Goal: Information Seeking & Learning: Learn about a topic

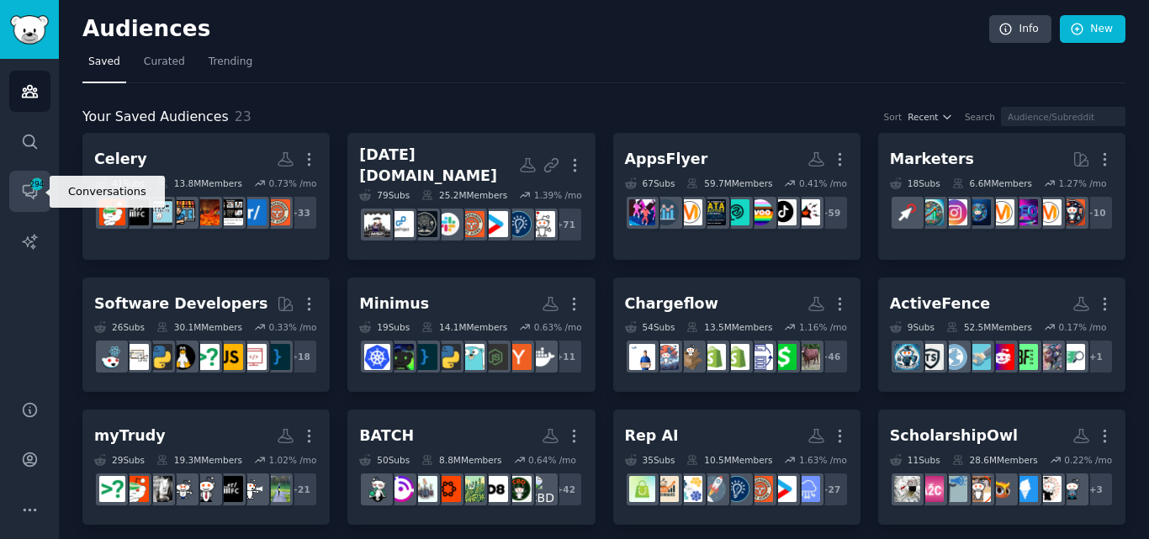
click at [34, 188] on span "294" at bounding box center [36, 184] width 15 height 12
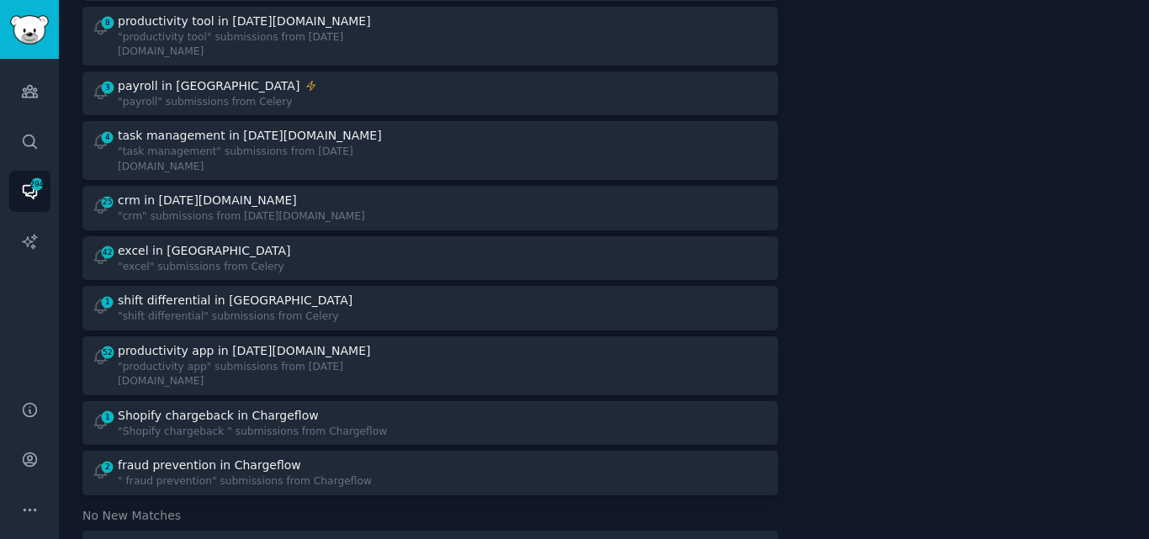
scroll to position [1387, 0]
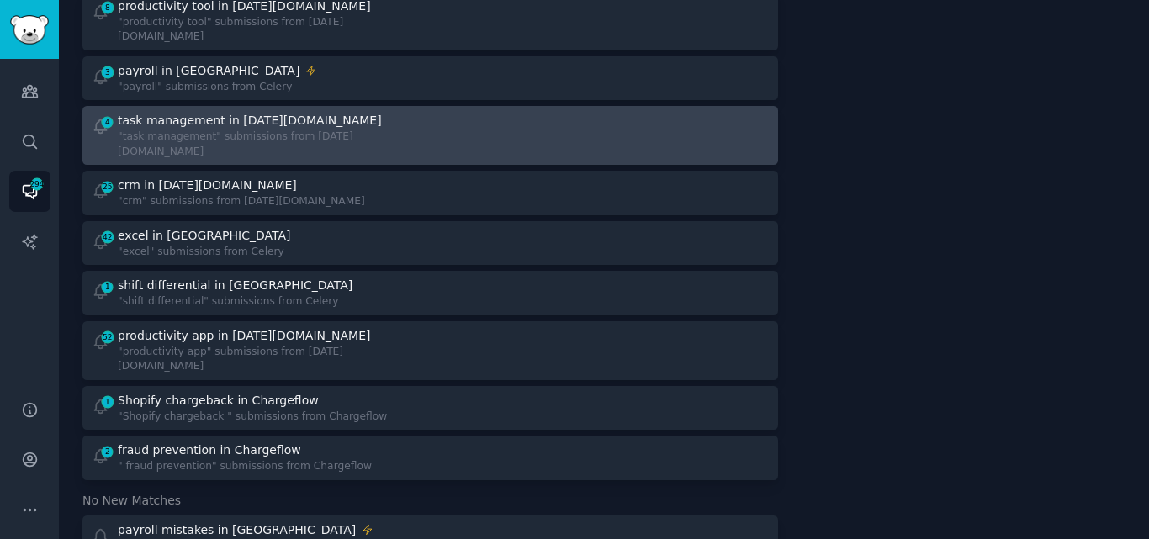
click at [232, 130] on div ""task management" submissions from [DATE][DOMAIN_NAME]" at bounding box center [268, 144] width 300 height 29
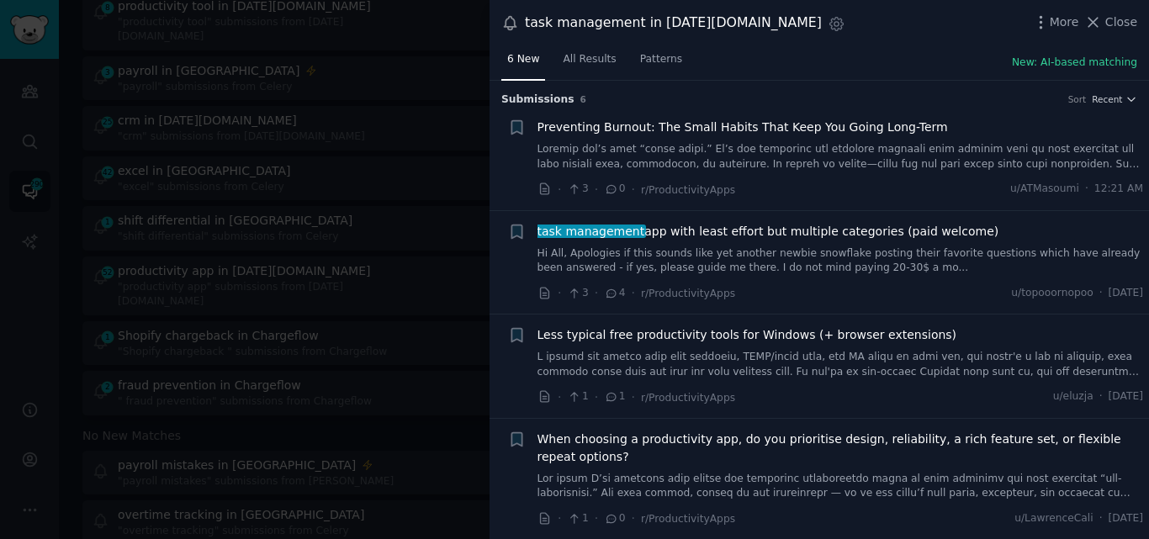
click at [748, 257] on link "Hi All, Apologies if this sounds like yet another newbie snowflake posting thei…" at bounding box center [841, 261] width 607 height 29
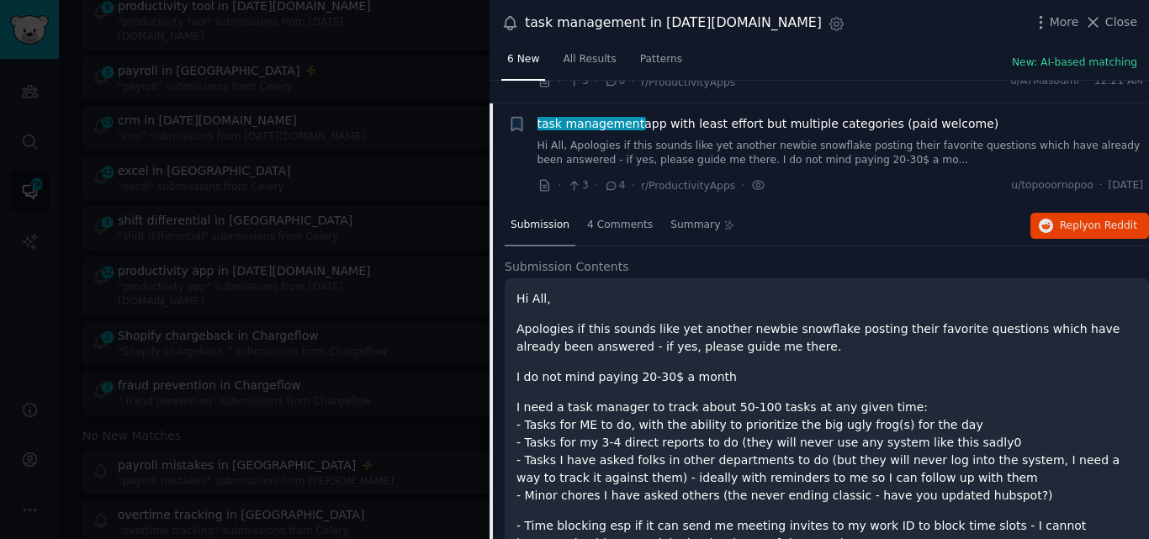
scroll to position [77, 0]
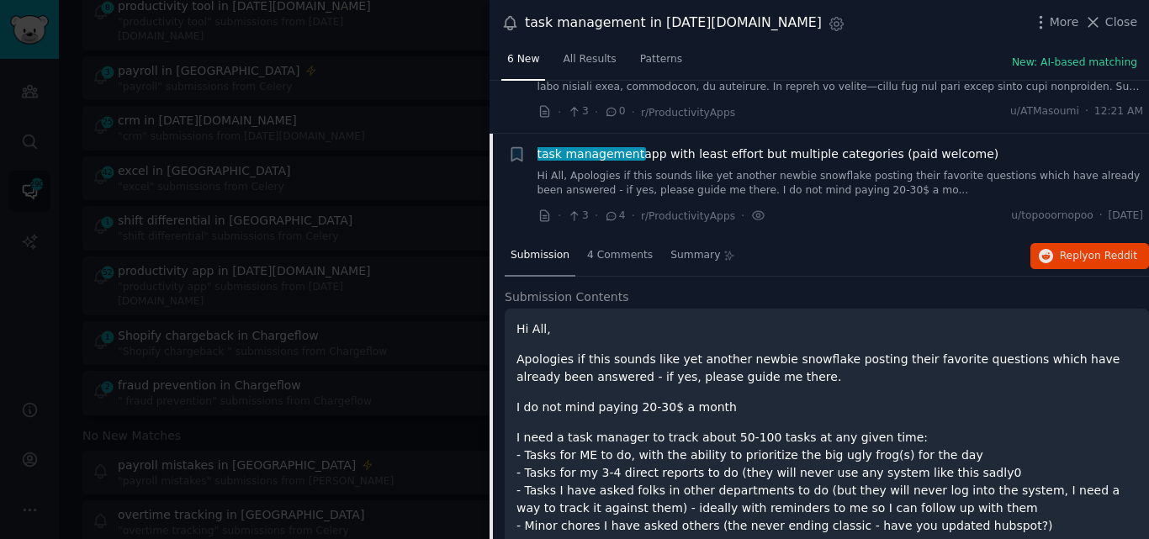
drag, startPoint x: 975, startPoint y: 151, endPoint x: 537, endPoint y: 151, distance: 438.4
click at [538, 151] on div "task management app with least effort but multiple categories (paid welcome)" at bounding box center [841, 155] width 607 height 18
copy span "task management app with least effort but multiple categories (paid welcome)"
click at [628, 158] on span "task management" at bounding box center [591, 153] width 110 height 13
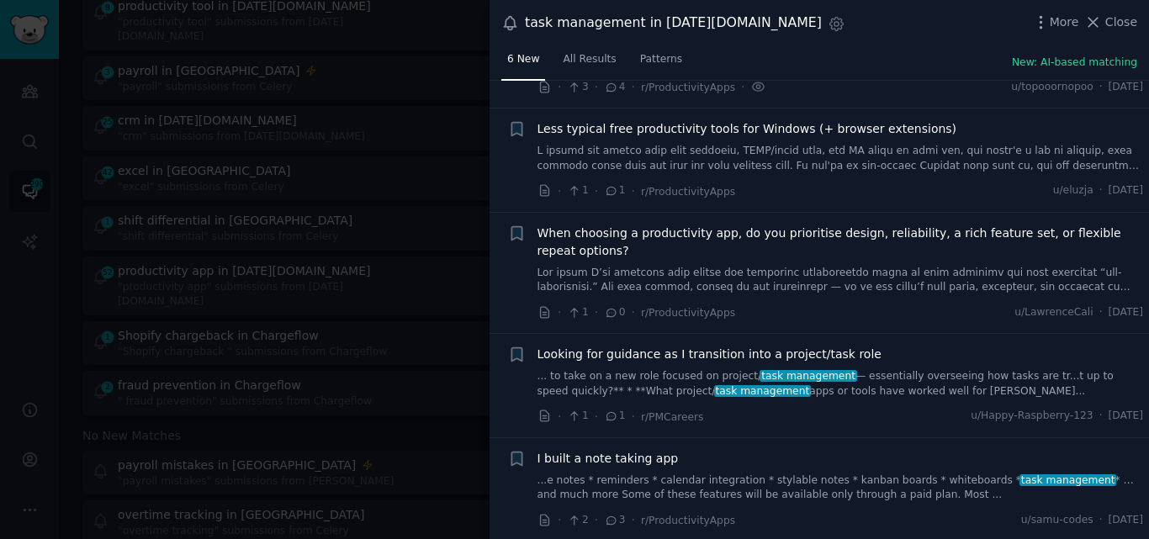
scroll to position [208, 0]
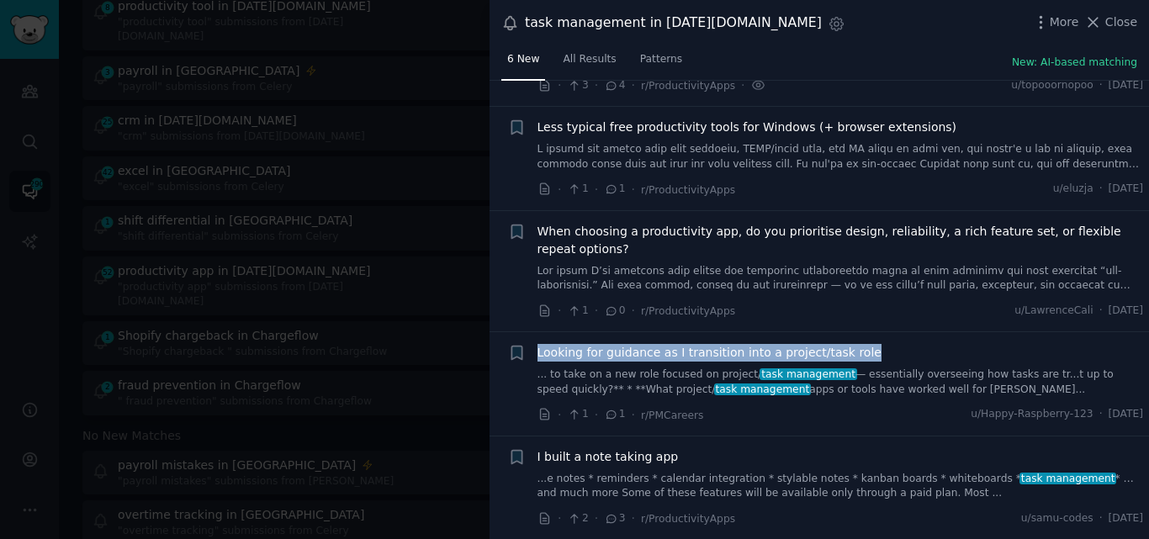
drag, startPoint x: 862, startPoint y: 352, endPoint x: 538, endPoint y: 353, distance: 323.9
click at [538, 353] on div "Looking for guidance as I transition into a project/task role" at bounding box center [841, 353] width 607 height 18
copy span "Looking for guidance as I transition into a project/task role"
click at [707, 384] on link "... to take on a new role focused on project/ task management — essentially ove…" at bounding box center [841, 382] width 607 height 29
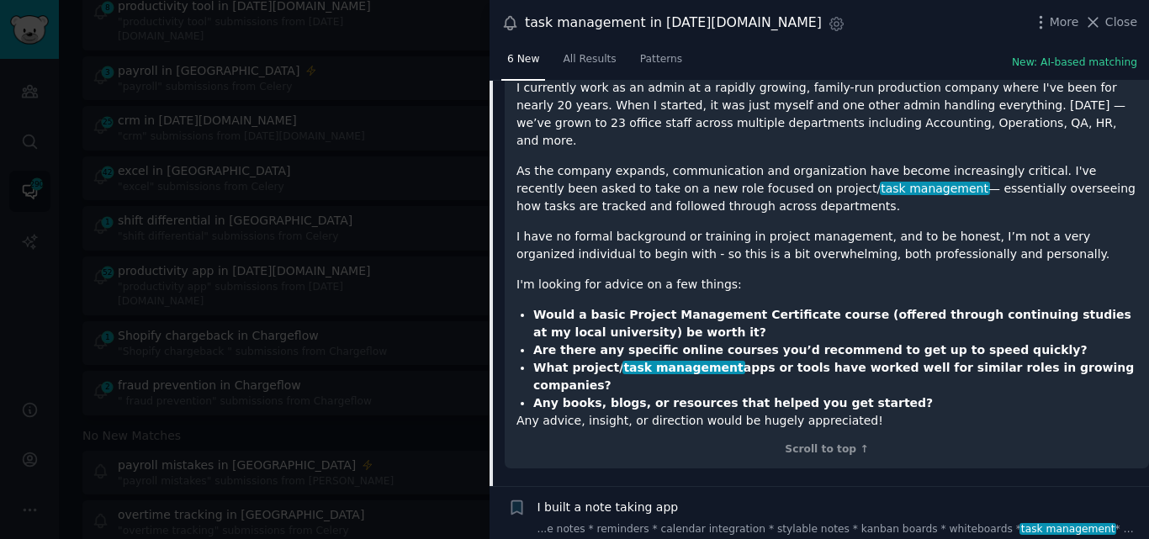
scroll to position [682, 0]
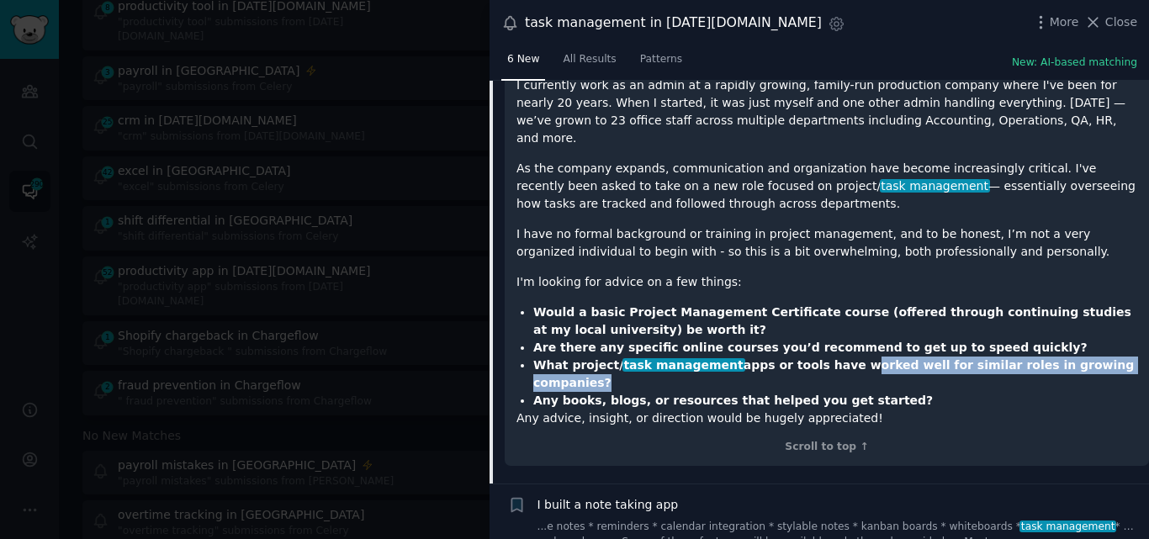
drag, startPoint x: 819, startPoint y: 349, endPoint x: 1101, endPoint y: 349, distance: 282.7
click at [1101, 358] on strong "What project/ task management apps or tools have worked well for similar roles …" at bounding box center [833, 373] width 601 height 31
copy strong "worked well for similar roles in growing companies"
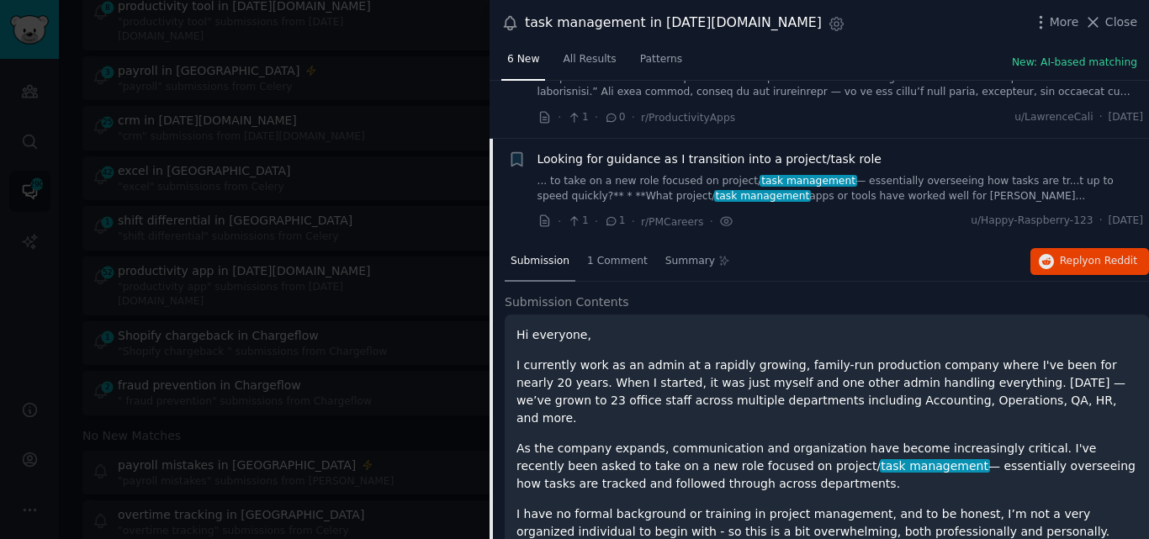
scroll to position [387, 0]
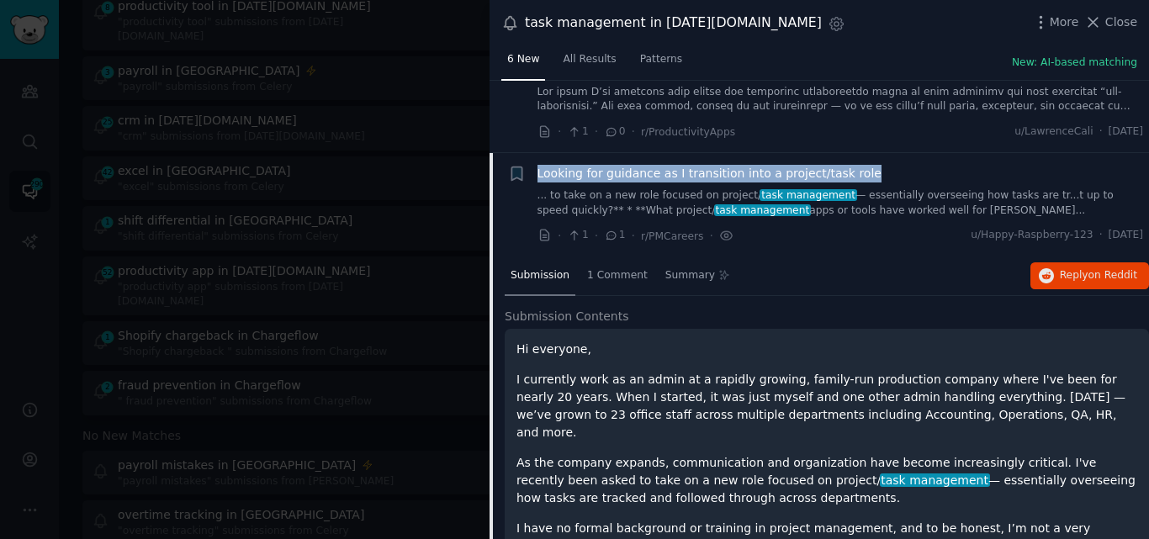
drag, startPoint x: 874, startPoint y: 169, endPoint x: 537, endPoint y: 172, distance: 337.4
click at [538, 172] on div "Looking for guidance as I transition into a project/task role" at bounding box center [841, 174] width 607 height 18
copy span "Looking for guidance as I transition into a project/task role"
click at [590, 173] on span "Looking for guidance as I transition into a project/task role" at bounding box center [710, 174] width 344 height 18
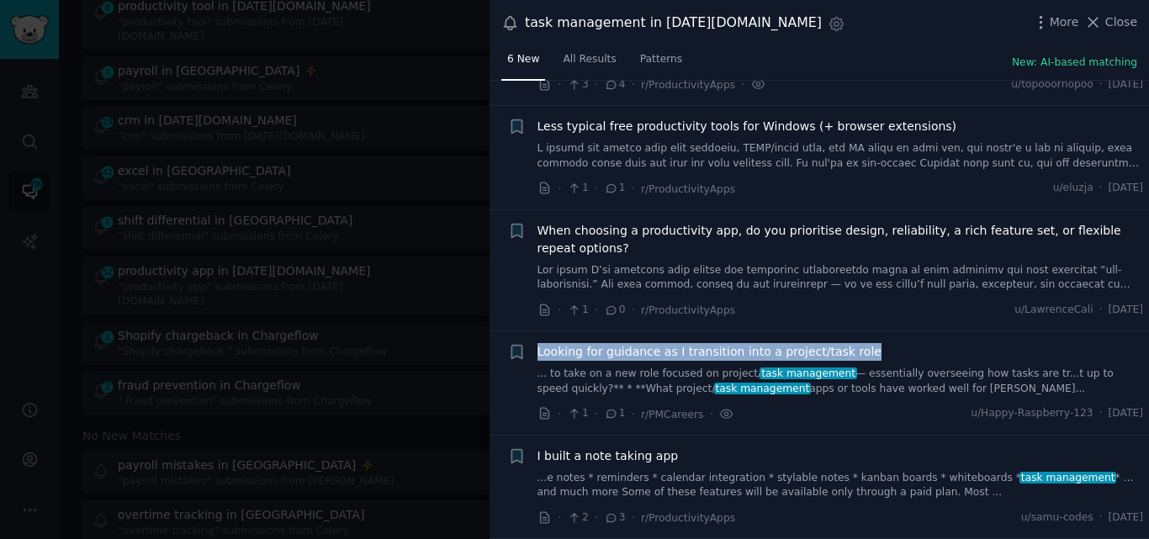
scroll to position [208, 0]
click at [1101, 24] on icon at bounding box center [1094, 22] width 18 height 18
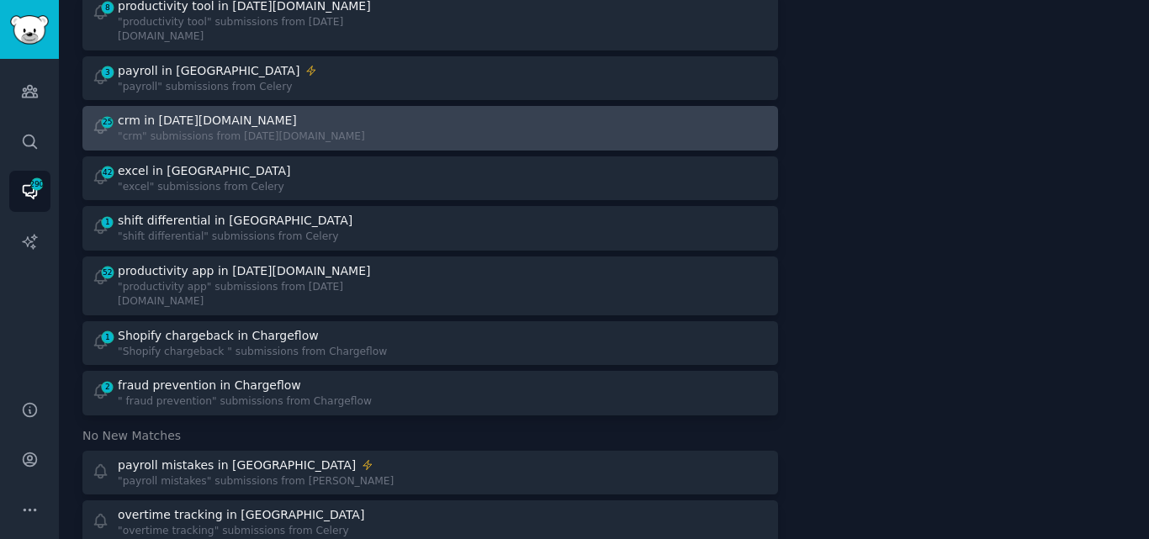
click at [256, 130] on div ""crm" submissions from [DATE][DOMAIN_NAME]" at bounding box center [241, 137] width 247 height 15
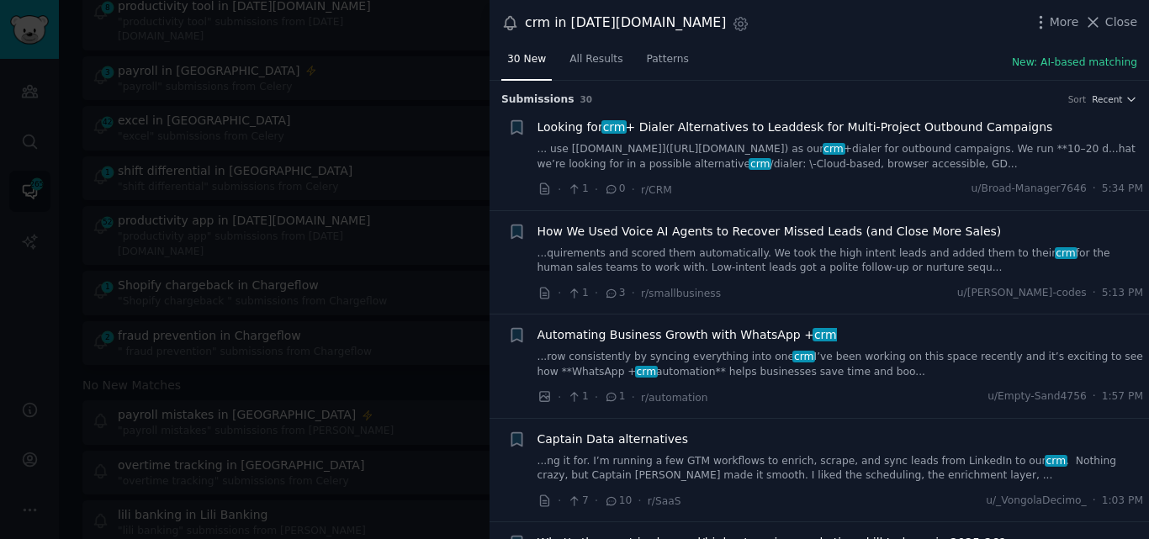
click at [803, 164] on link "... use [[DOMAIN_NAME]]([URL][DOMAIN_NAME]) as our crm +dialer for outbound cam…" at bounding box center [841, 156] width 607 height 29
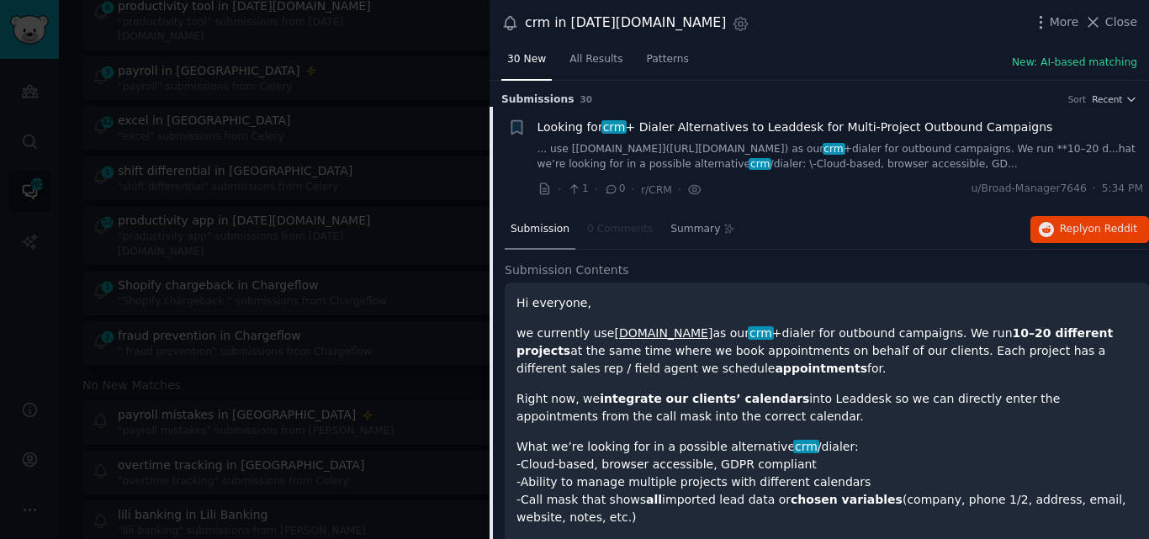
drag, startPoint x: 1024, startPoint y: 127, endPoint x: 533, endPoint y: 132, distance: 491.4
click at [533, 132] on div "+ Looking for crm + Dialer Alternatives to Leaddesk for Multi-Project Outbound …" at bounding box center [826, 159] width 636 height 80
copy span "Looking for crm + Dialer Alternatives to Leaddesk for Multi-Project Outbound Ca…"
